Goal: Task Accomplishment & Management: Use online tool/utility

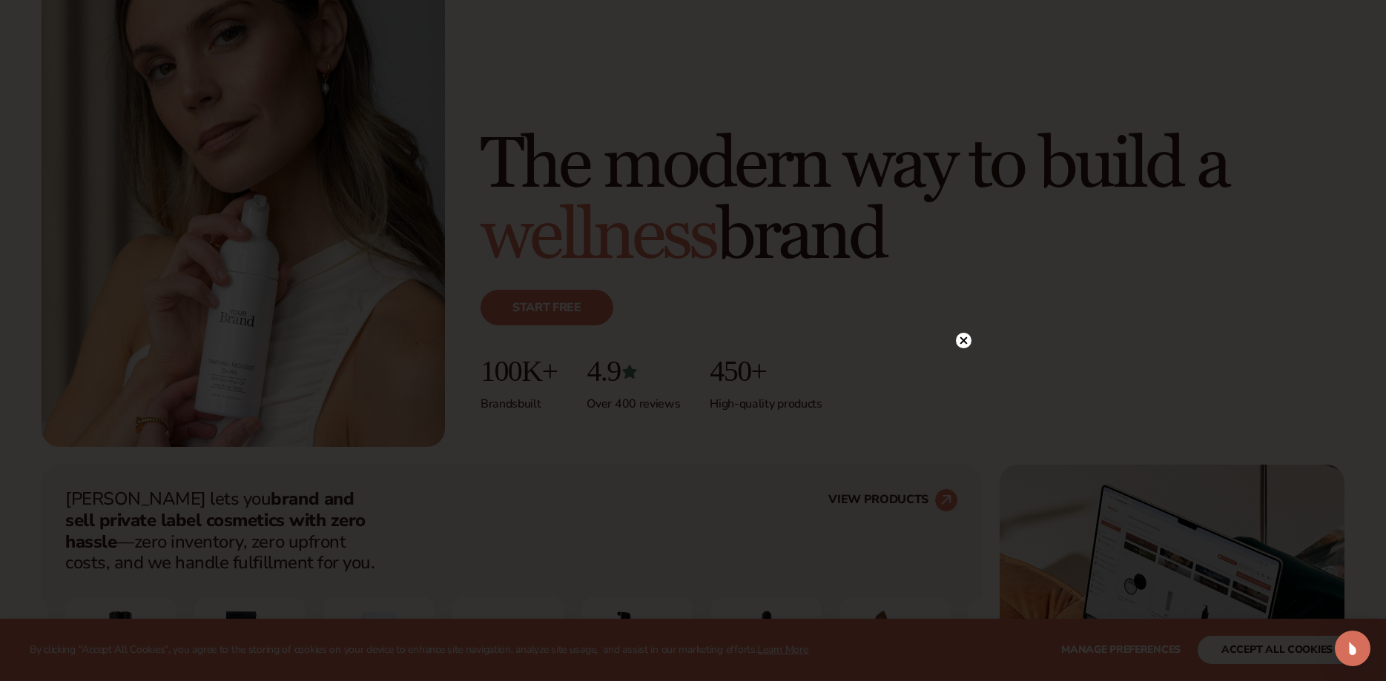
scroll to position [227, 0]
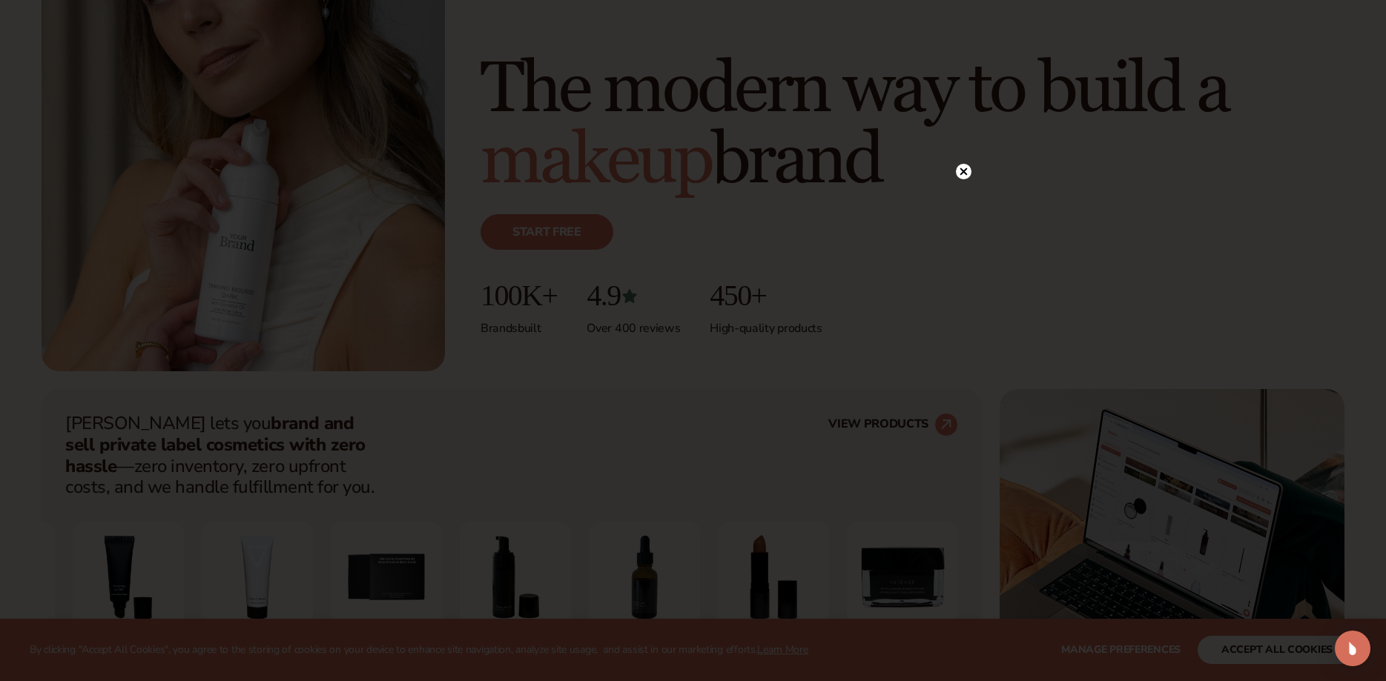
click at [963, 173] on icon at bounding box center [962, 171] width 7 height 7
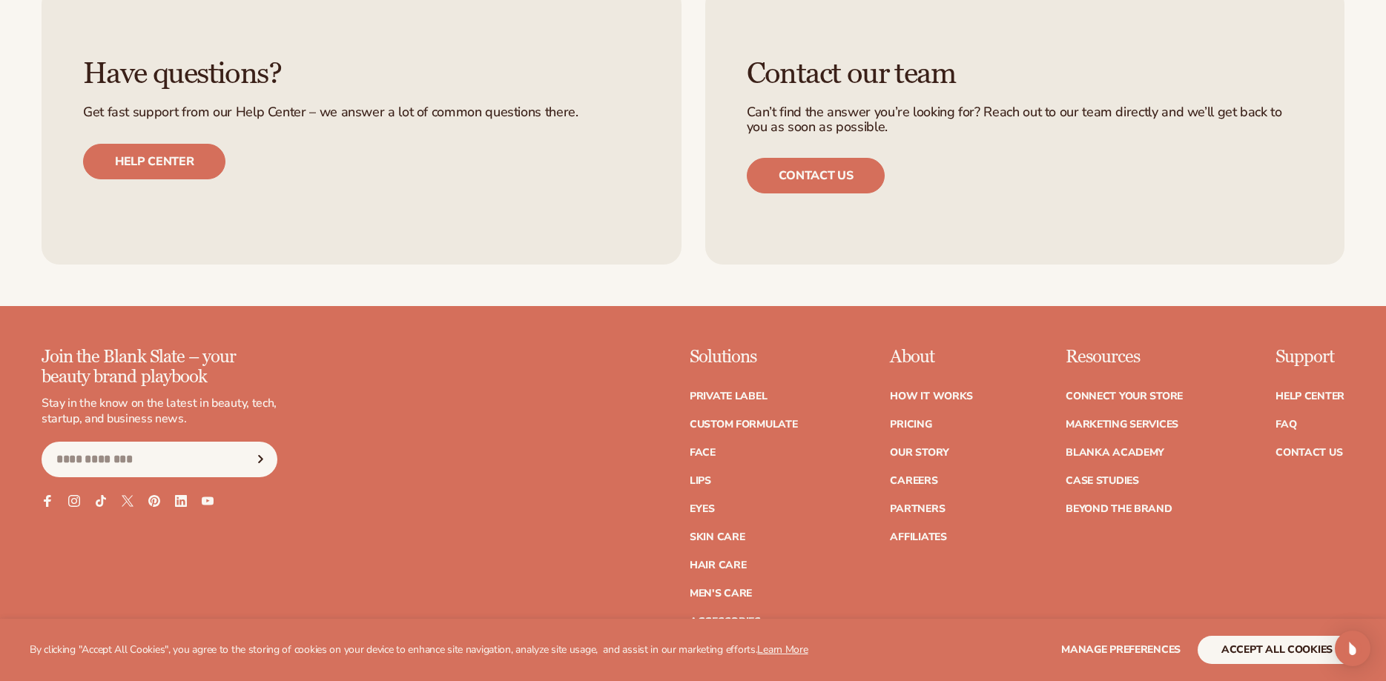
scroll to position [6503, 0]
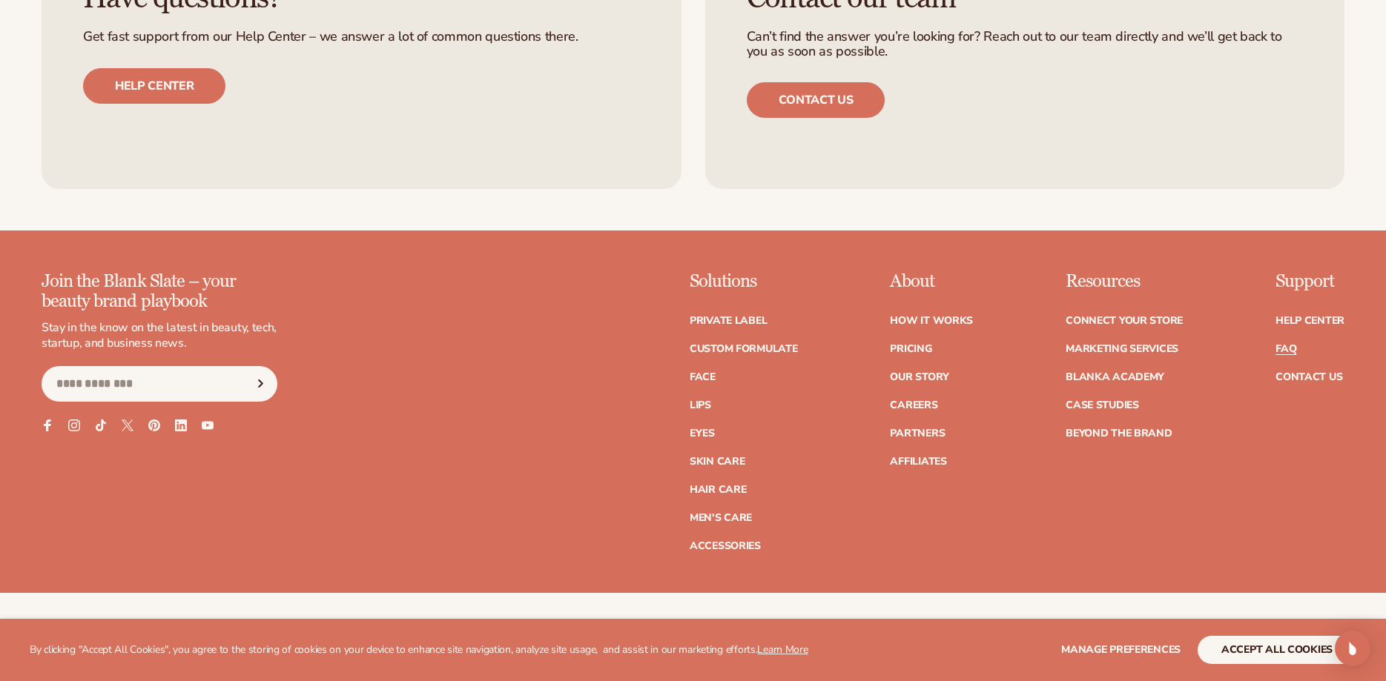
click at [1288, 348] on link "FAQ" at bounding box center [1285, 349] width 21 height 10
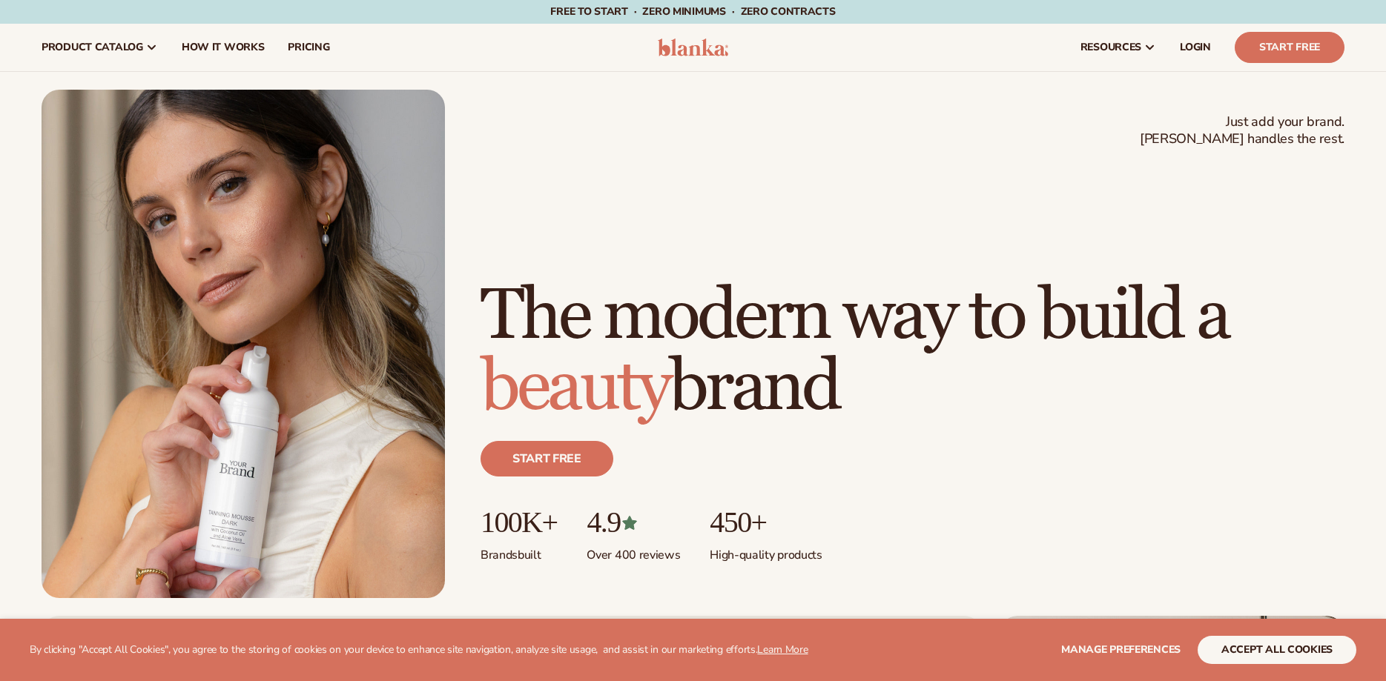
scroll to position [6503, 0]
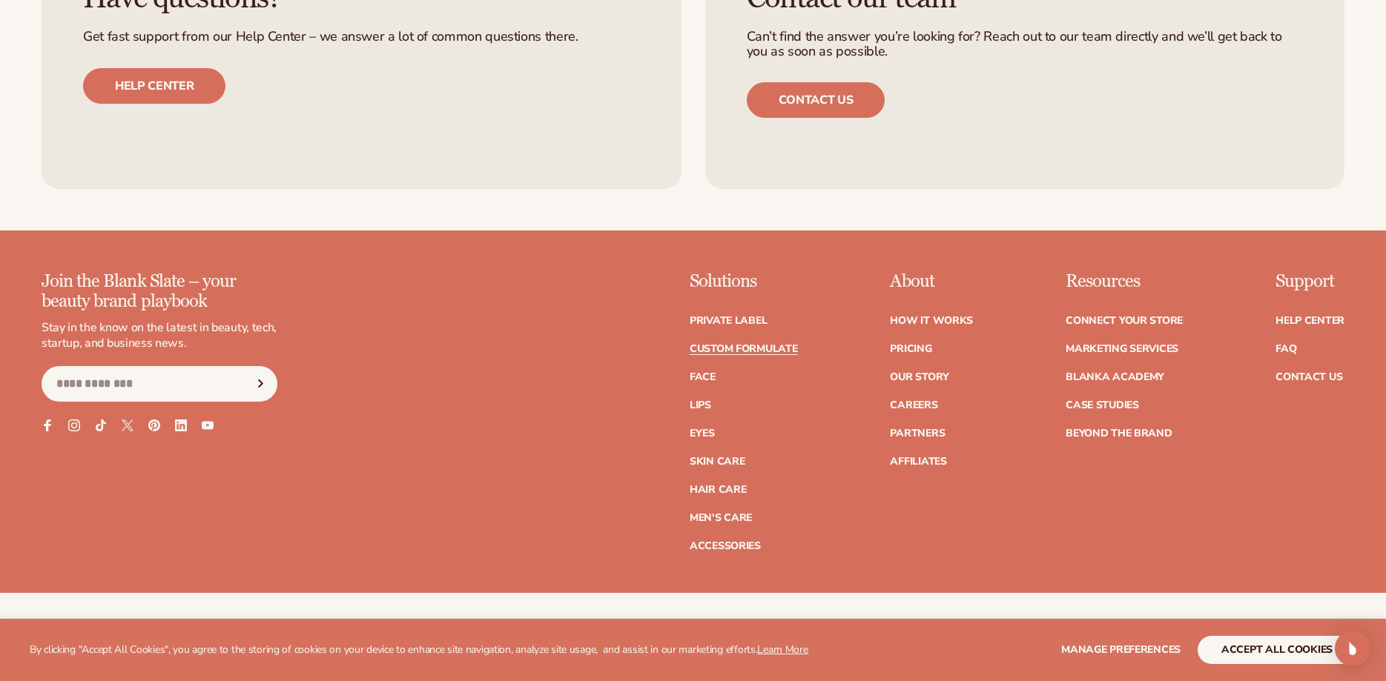
click at [770, 351] on link "Custom formulate" at bounding box center [743, 349] width 108 height 10
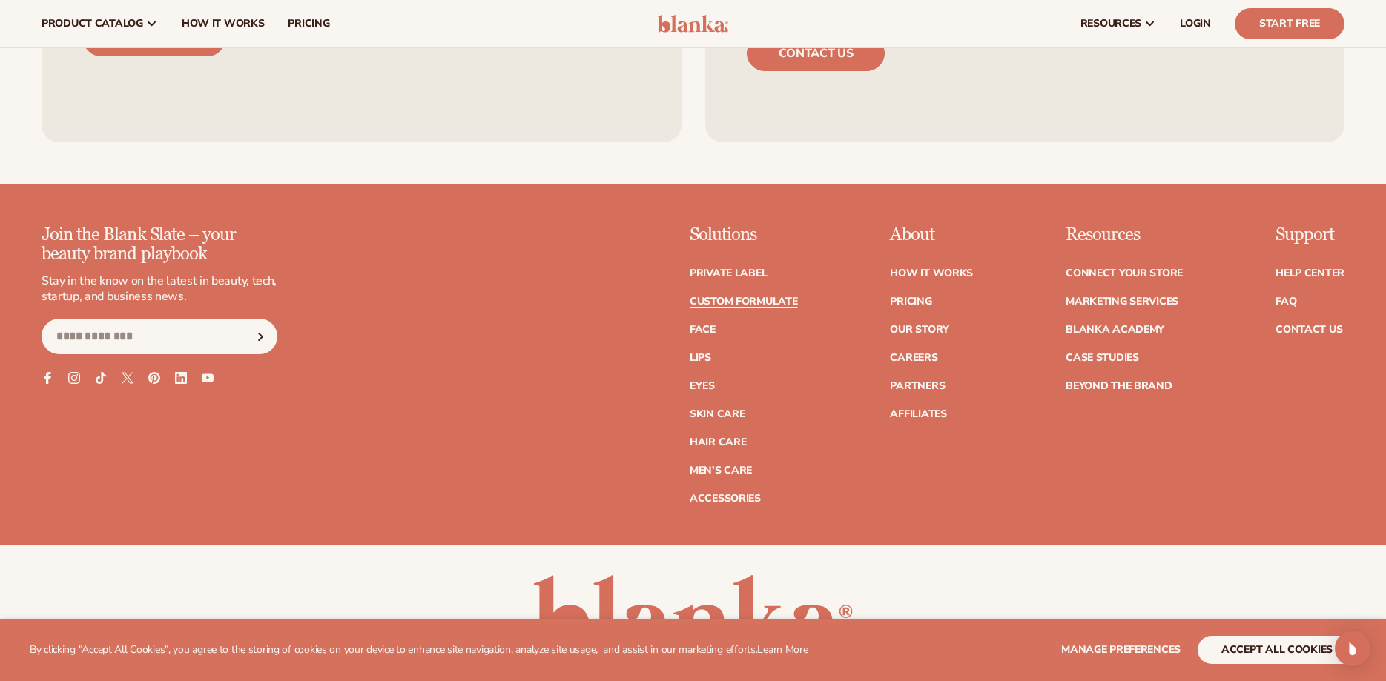
scroll to position [2121, 0]
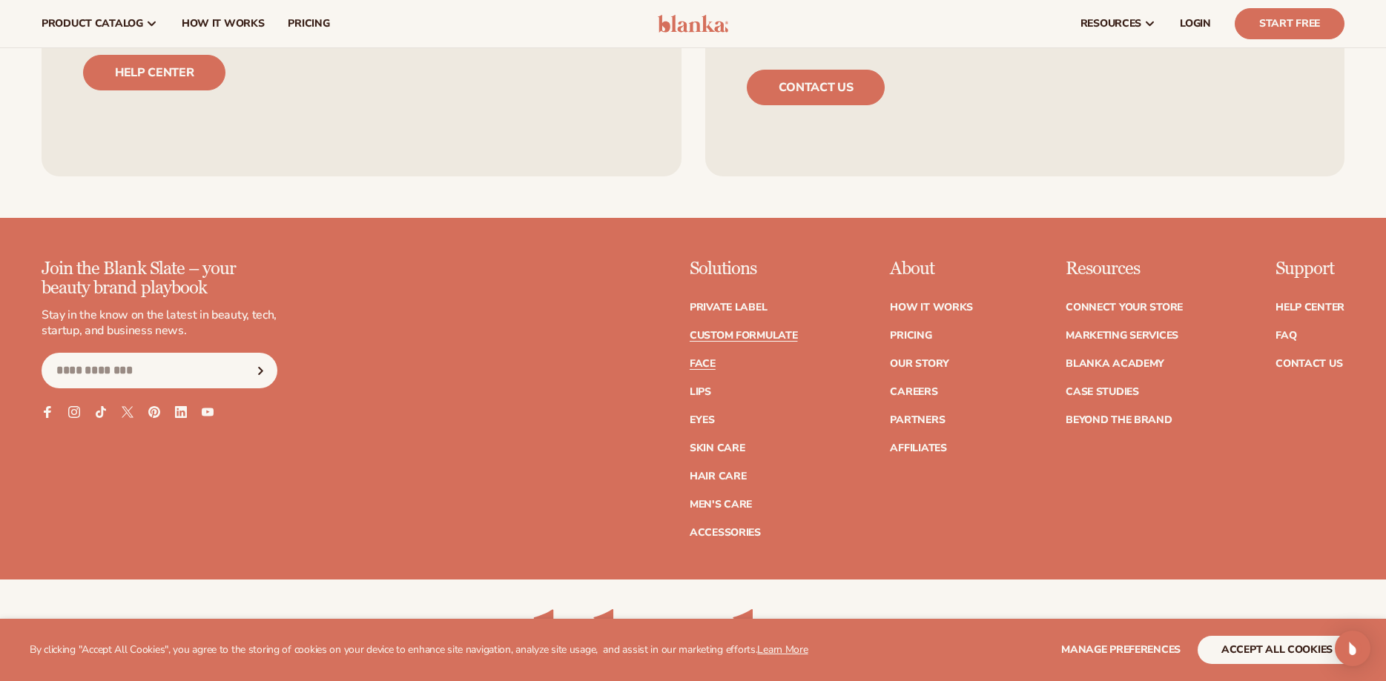
click at [708, 359] on link "Face" at bounding box center [702, 364] width 26 height 10
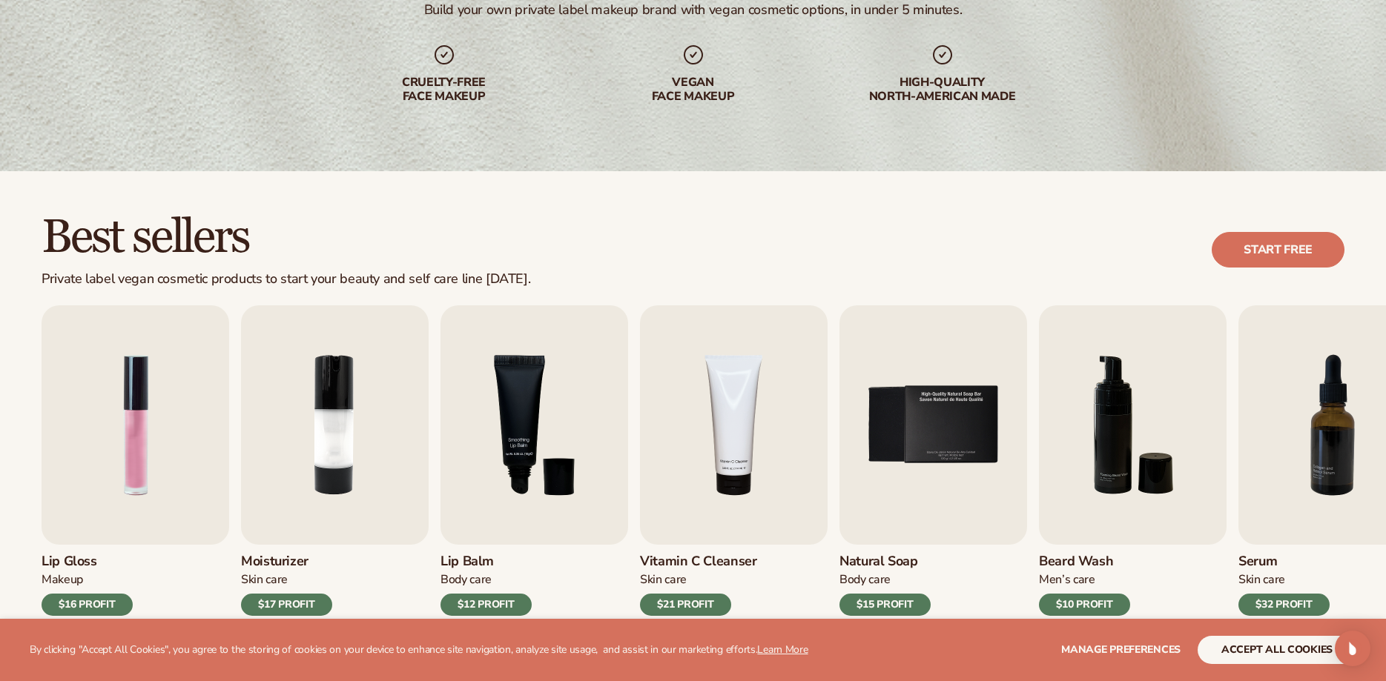
scroll to position [227, 0]
click at [117, 438] on img "1 / 9" at bounding box center [136, 424] width 188 height 239
click at [141, 417] on img "1 / 9" at bounding box center [136, 424] width 188 height 239
click at [159, 448] on img "1 / 9" at bounding box center [136, 424] width 188 height 239
click at [1279, 646] on button "accept all cookies" at bounding box center [1276, 650] width 159 height 28
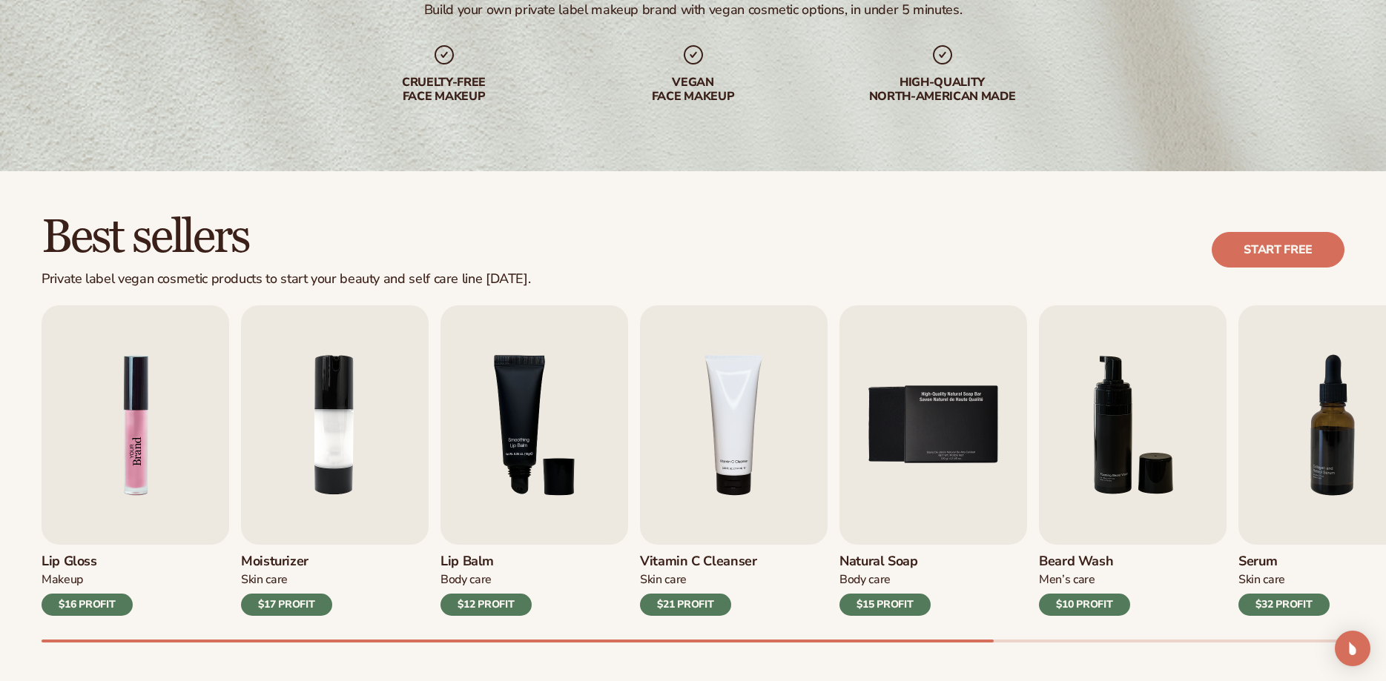
click at [188, 408] on img "1 / 9" at bounding box center [136, 424] width 188 height 239
click at [1308, 248] on link "Start free" at bounding box center [1277, 250] width 133 height 36
